Goal: Navigation & Orientation: Find specific page/section

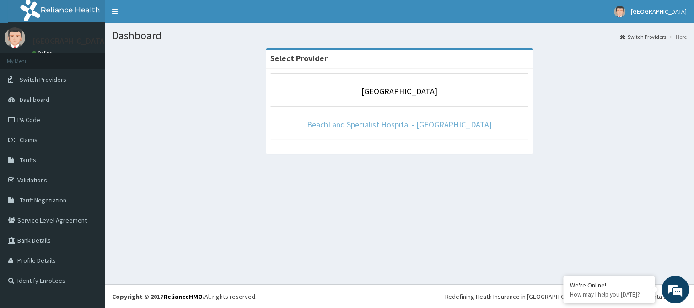
click at [382, 123] on link "BeachLand Specialist Hospital - [GEOGRAPHIC_DATA]" at bounding box center [399, 124] width 185 height 11
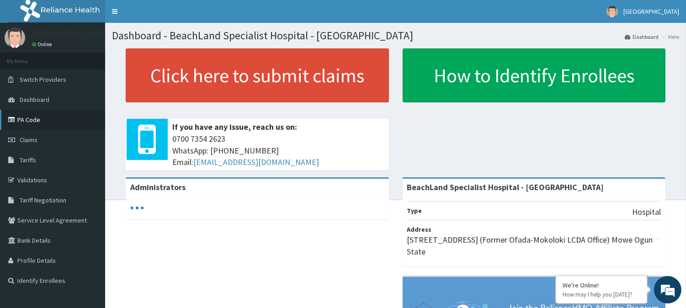
click at [42, 115] on link "PA Code" at bounding box center [52, 120] width 105 height 20
